Goal: Information Seeking & Learning: Get advice/opinions

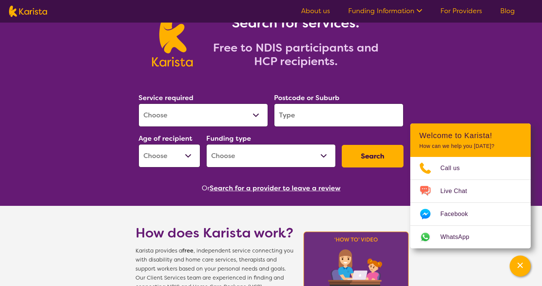
scroll to position [61, 0]
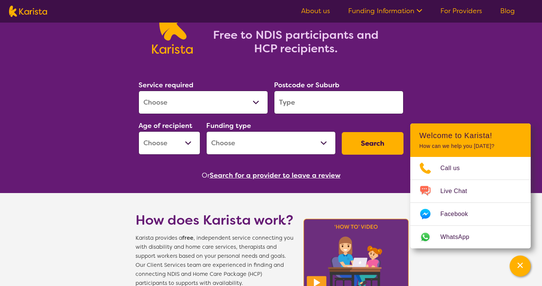
click at [255, 99] on select "Allied Health Assistant Assessment (ADHD or Autism) Behaviour support Counselli…" at bounding box center [202, 102] width 129 height 23
select select "[MEDICAL_DATA]"
click at [302, 98] on input "search" at bounding box center [338, 102] width 129 height 23
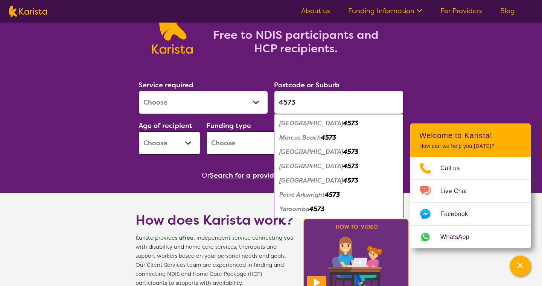
type input "4573"
click at [301, 181] on em "Peregian Springs" at bounding box center [311, 180] width 64 height 8
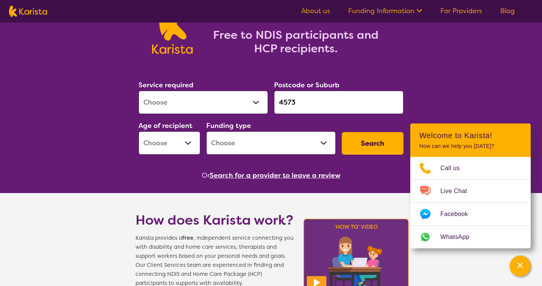
click at [178, 138] on select "Early Childhood - 0 to 9 Child - 10 to 11 Adolescent - 12 to 17 Adult - 18 to 6…" at bounding box center [169, 142] width 62 height 23
select select "AD"
click at [267, 141] on select "Home Care Package (HCP) National Disability Insurance Scheme (NDIS) I don't know" at bounding box center [270, 142] width 129 height 23
select select "NDIS"
click at [377, 145] on button "Search" at bounding box center [373, 143] width 62 height 23
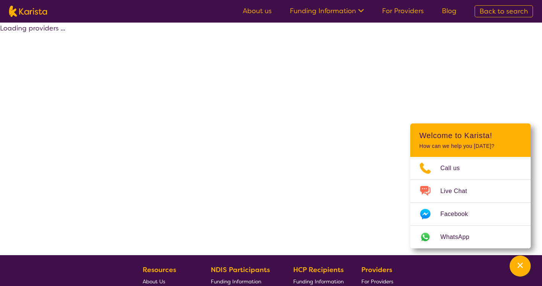
select select "by_score"
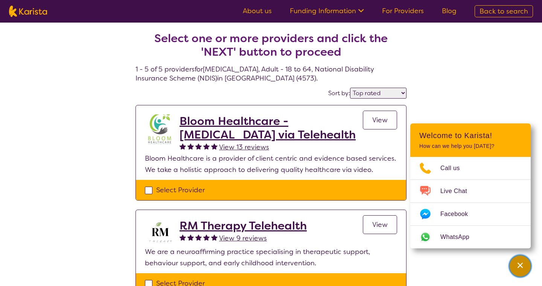
click at [518, 260] on div "Channel Menu" at bounding box center [519, 266] width 15 height 17
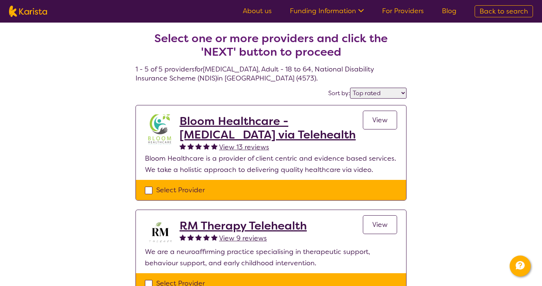
click at [252, 14] on link "About us" at bounding box center [257, 10] width 29 height 9
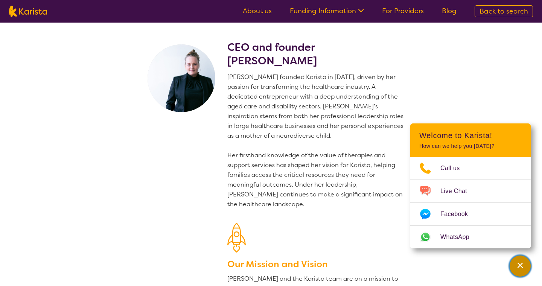
click at [520, 261] on div "Channel Menu" at bounding box center [519, 266] width 15 height 17
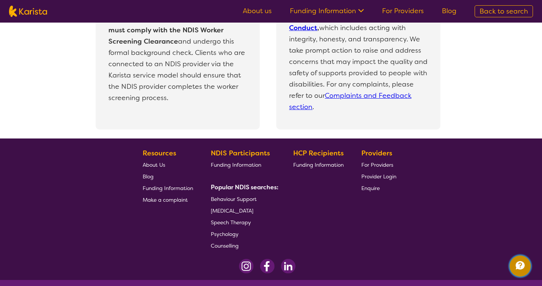
scroll to position [1631, 0]
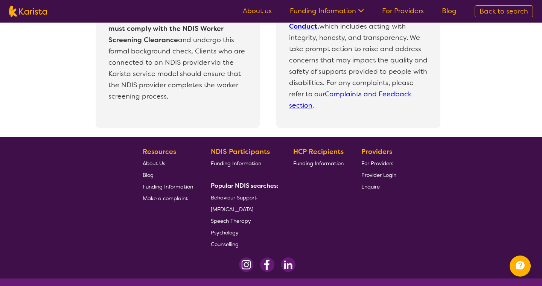
click at [389, 165] on span "For Providers" at bounding box center [377, 163] width 32 height 7
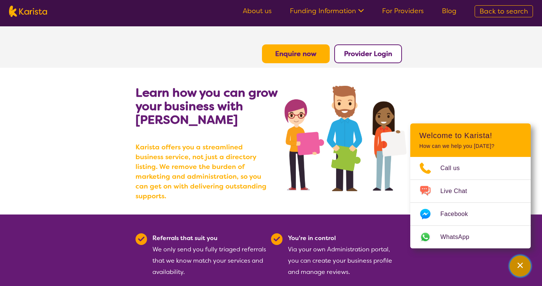
click at [517, 273] on div "Channel Menu" at bounding box center [519, 266] width 15 height 17
